Goal: Navigation & Orientation: Find specific page/section

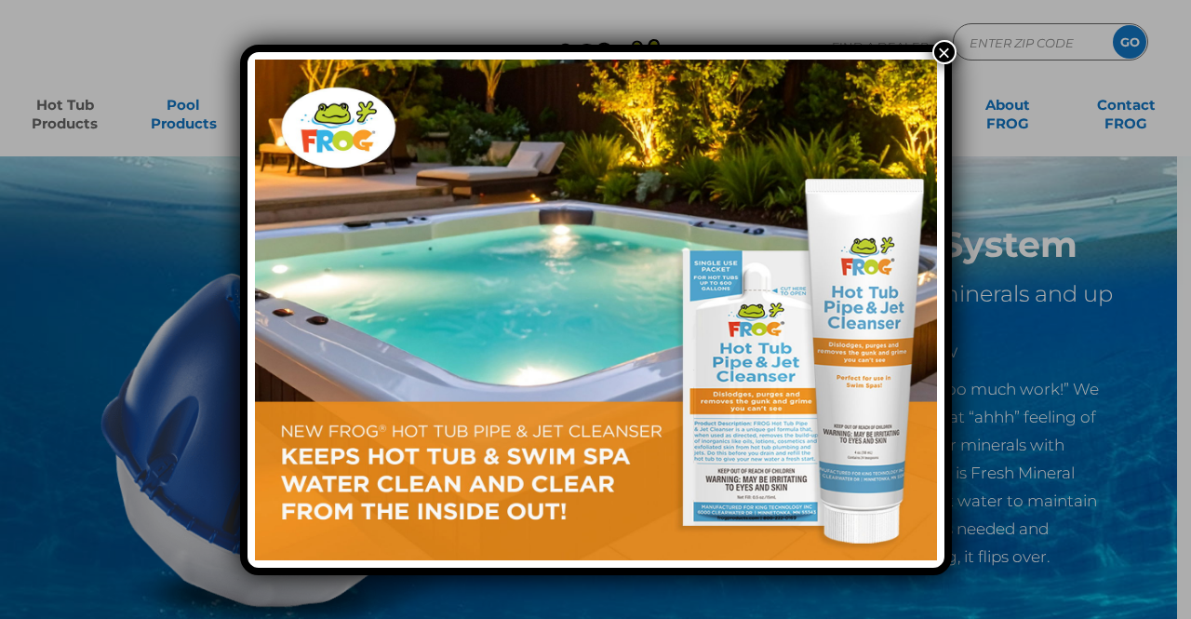
click at [945, 48] on button "×" at bounding box center [944, 52] width 24 height 24
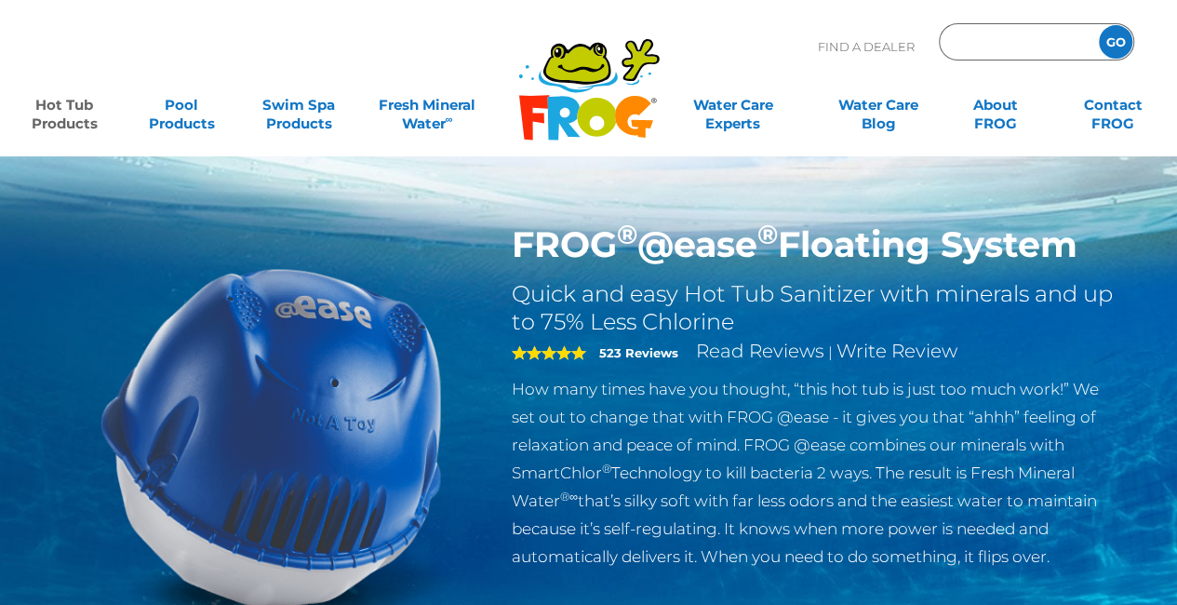
click at [995, 47] on input "Zip Code Form" at bounding box center [1017, 42] width 126 height 27
paste input "89115"
type input "89115"
click at [1108, 34] on input "GO" at bounding box center [1115, 41] width 33 height 33
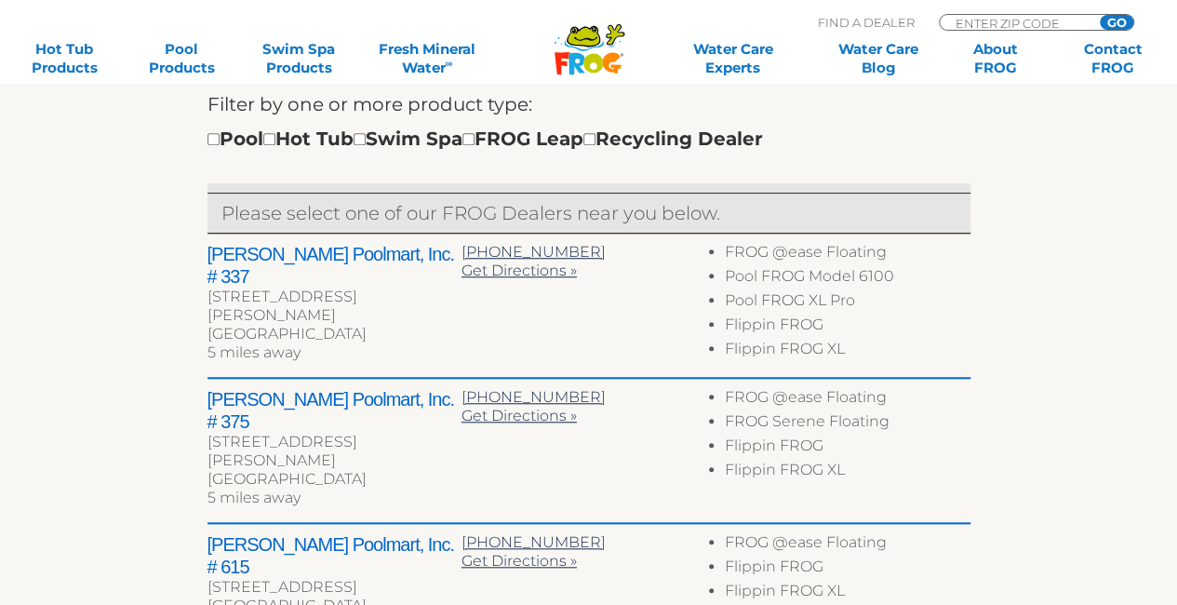
scroll to position [372, 0]
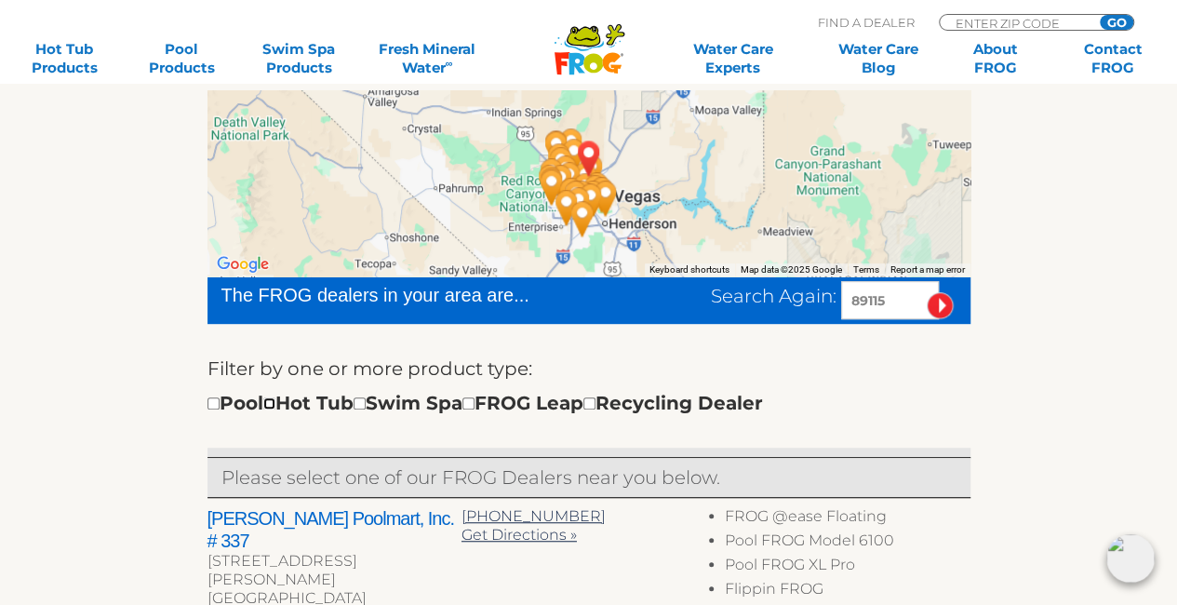
click at [275, 400] on input "checkbox" at bounding box center [269, 403] width 12 height 12
checkbox input "true"
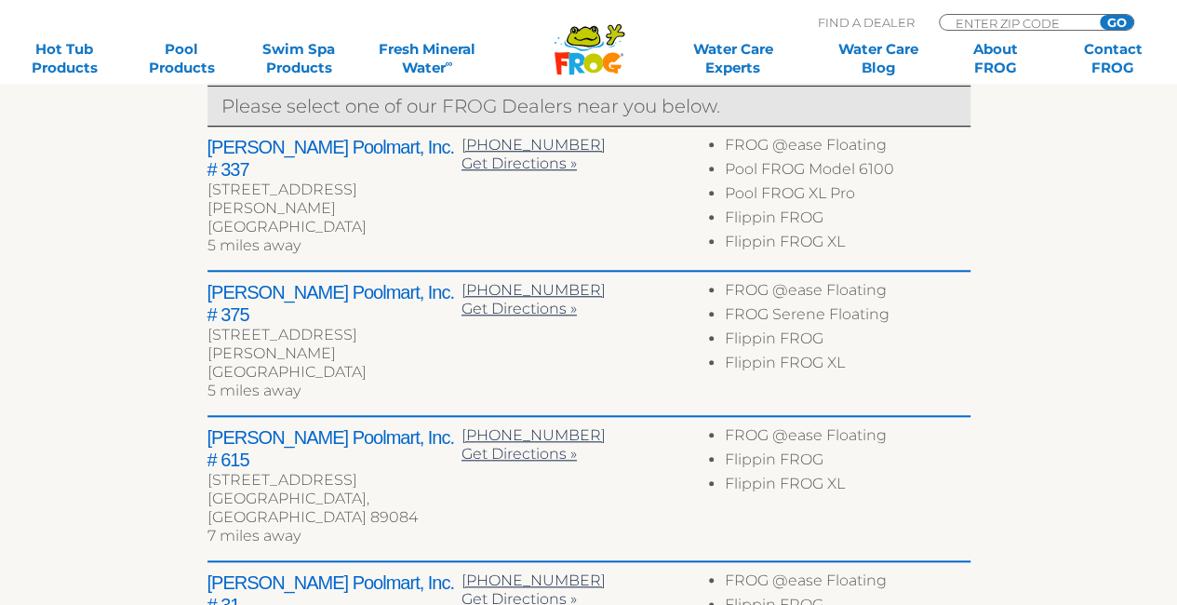
scroll to position [741, 0]
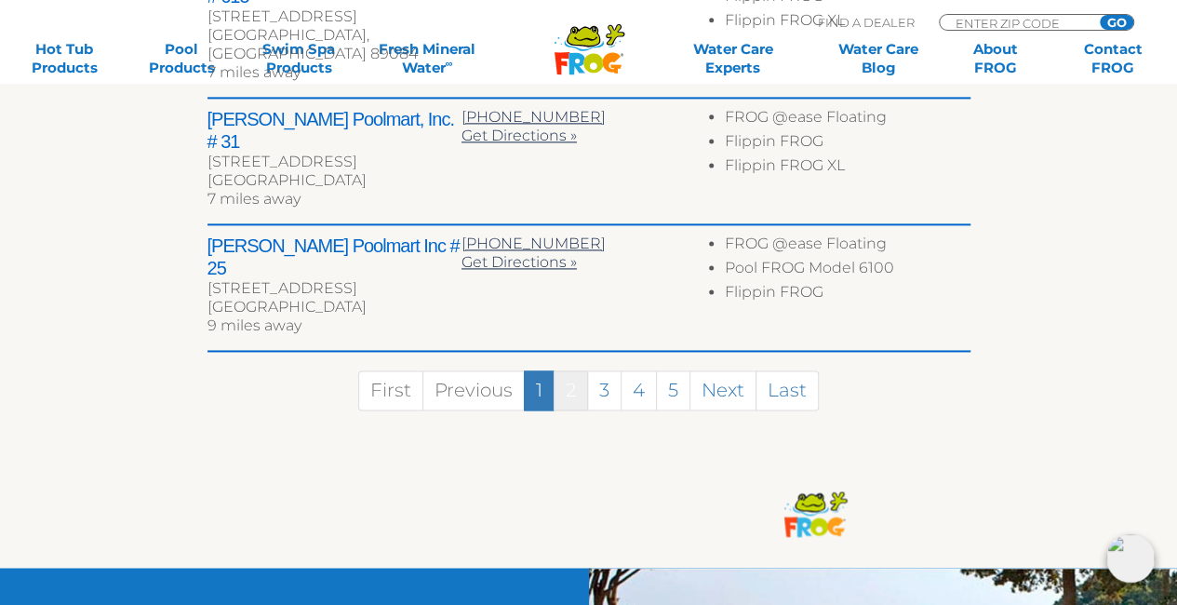
click at [581, 370] on link "2" at bounding box center [571, 390] width 34 height 40
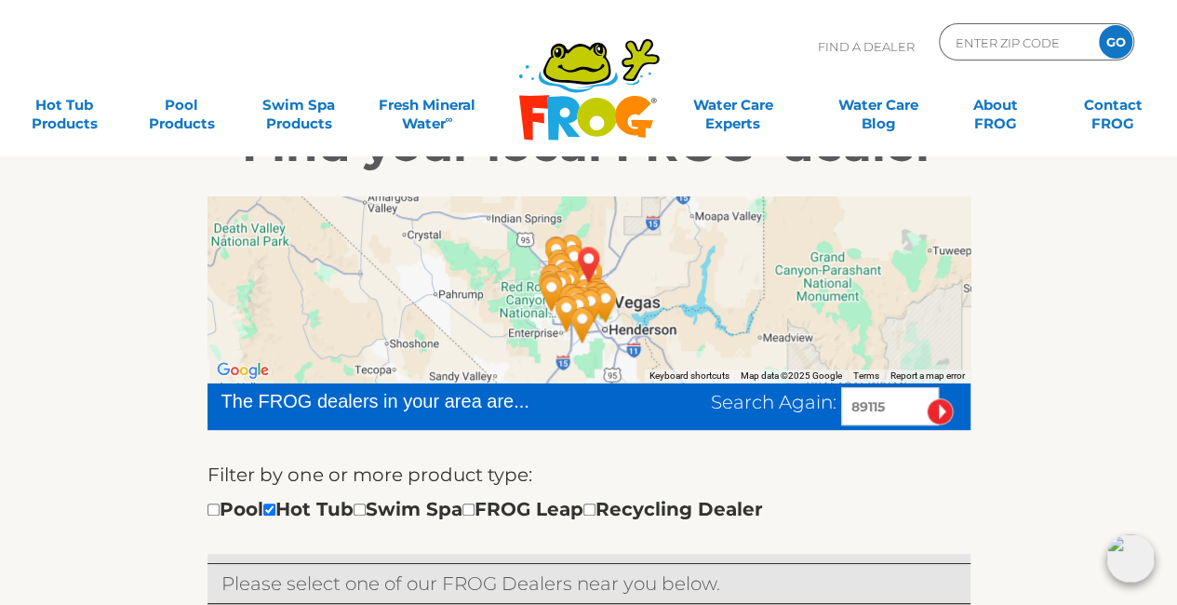
scroll to position [75, 0]
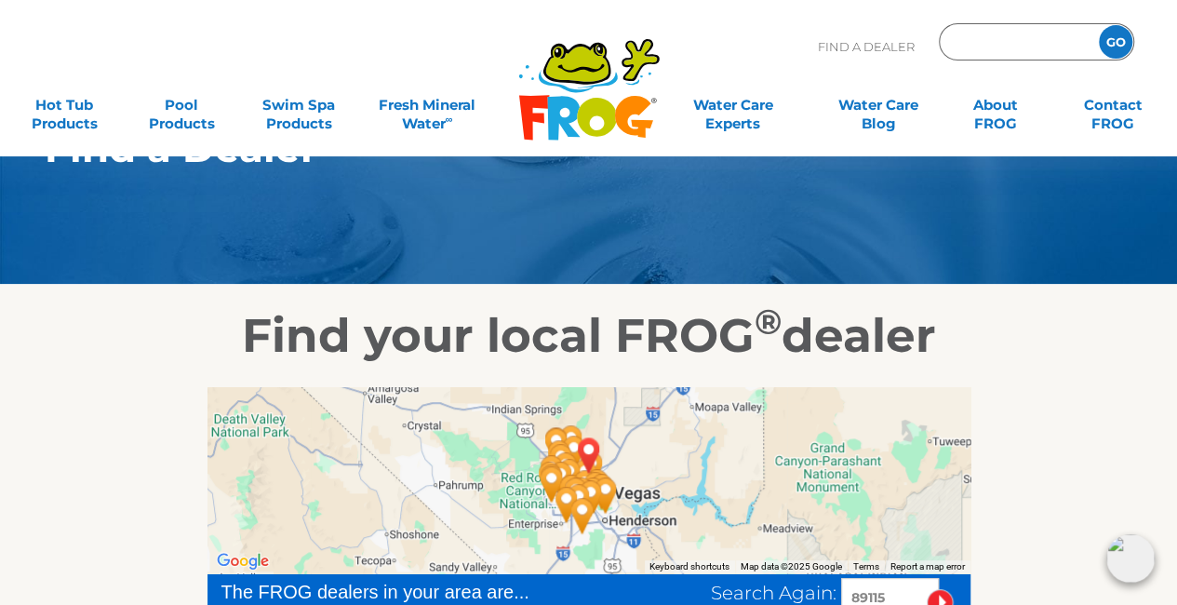
click at [982, 38] on input "Zip Code Form" at bounding box center [1017, 42] width 126 height 27
type input "33712"
click at [1117, 36] on input "GO" at bounding box center [1115, 41] width 33 height 33
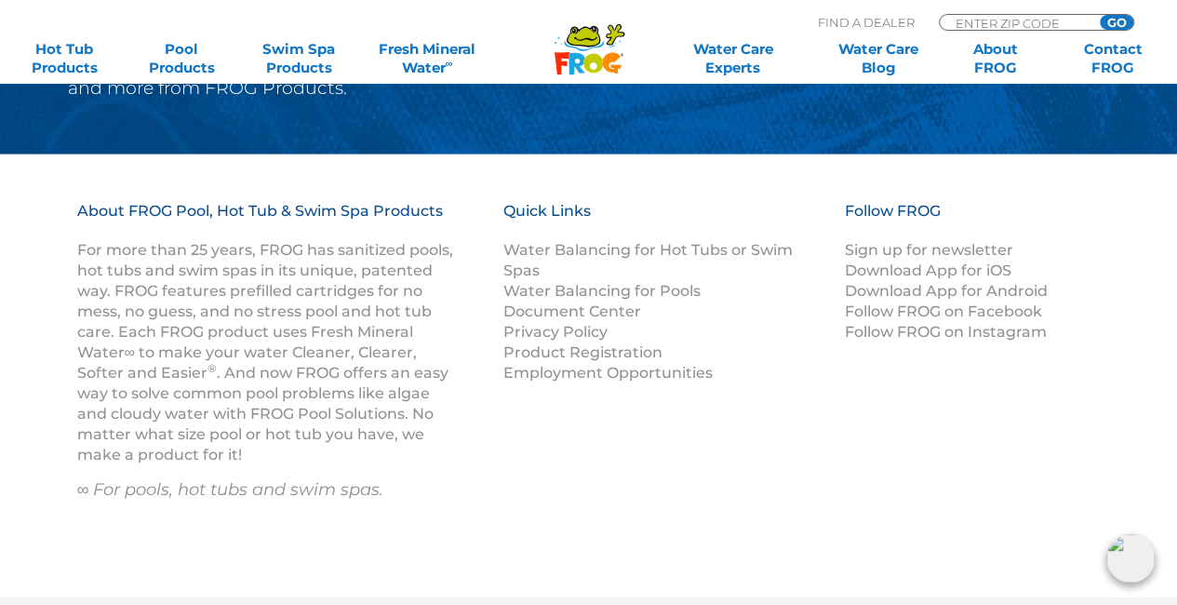
scroll to position [2336, 0]
